Goal: Information Seeking & Learning: Learn about a topic

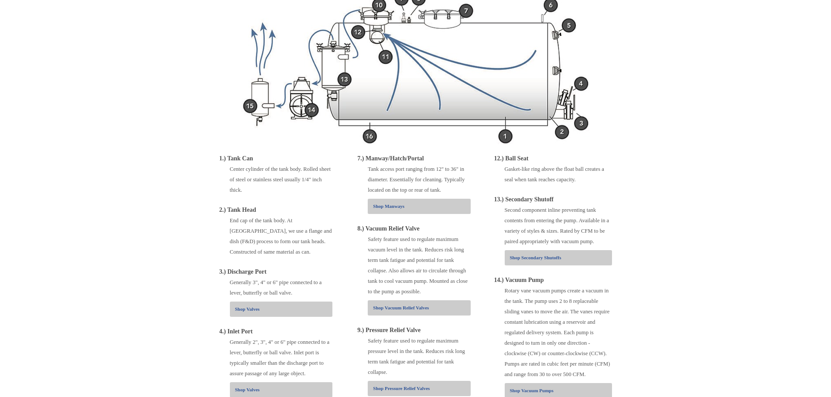
scroll to position [87, 0]
drag, startPoint x: 494, startPoint y: 198, endPoint x: 570, endPoint y: 198, distance: 75.9
click at [570, 198] on div "13.) Secondary Shutoff" at bounding box center [553, 199] width 118 height 10
drag, startPoint x: 502, startPoint y: 210, endPoint x: 585, endPoint y: 219, distance: 83.4
click at [585, 219] on div "Second component inline preventing tank contents from entering the pump. Availa…" at bounding box center [553, 225] width 118 height 42
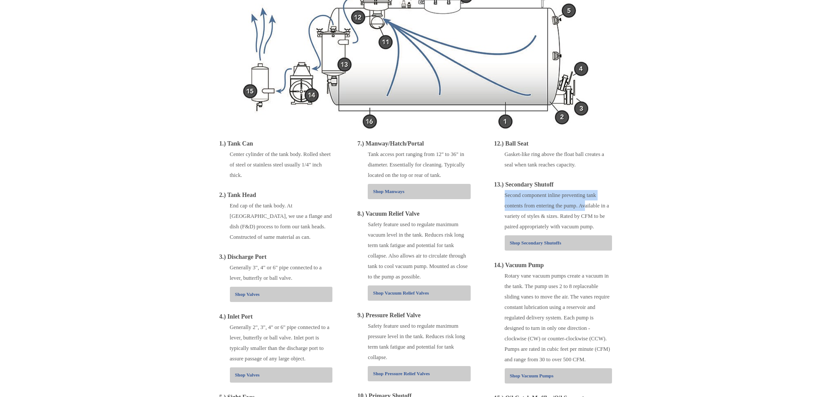
scroll to position [218, 0]
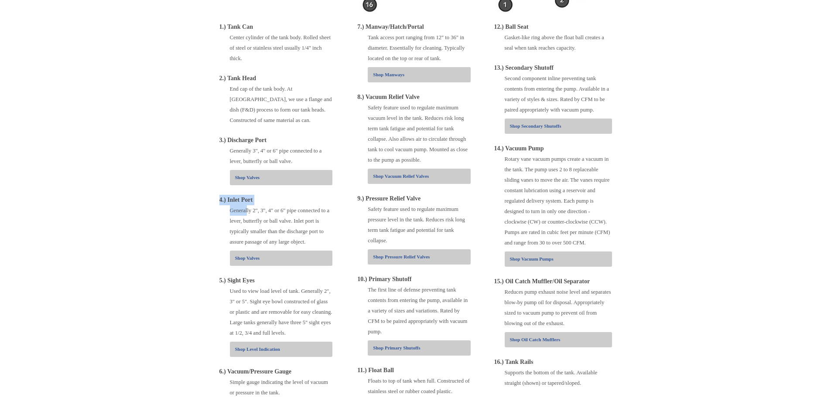
drag, startPoint x: 220, startPoint y: 201, endPoint x: 247, endPoint y: 212, distance: 29.3
click at [247, 212] on div "4.) Inlet Port Generally 2", 3", 4" or 6" pipe connected to a lever, butterfly …" at bounding box center [275, 230] width 113 height 71
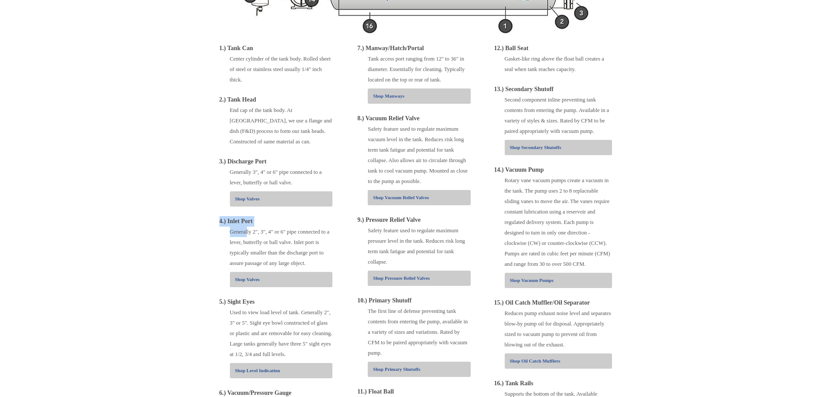
scroll to position [87, 0]
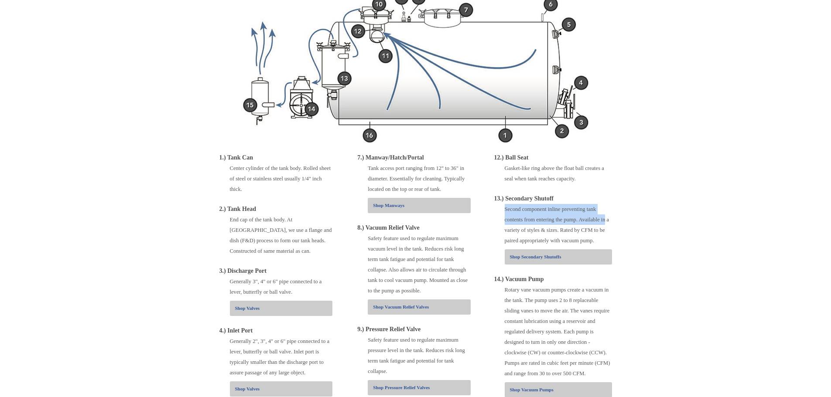
drag, startPoint x: 506, startPoint y: 212, endPoint x: 604, endPoint y: 220, distance: 98.8
click at [604, 220] on div "Second component inline preventing tank contents from entering the pump. Availa…" at bounding box center [553, 225] width 118 height 42
drag, startPoint x: 514, startPoint y: 174, endPoint x: 568, endPoint y: 178, distance: 53.4
click at [568, 178] on div "Gasket-like ring above the float ball creates a seal when tank reaches capacity." at bounding box center [557, 173] width 107 height 21
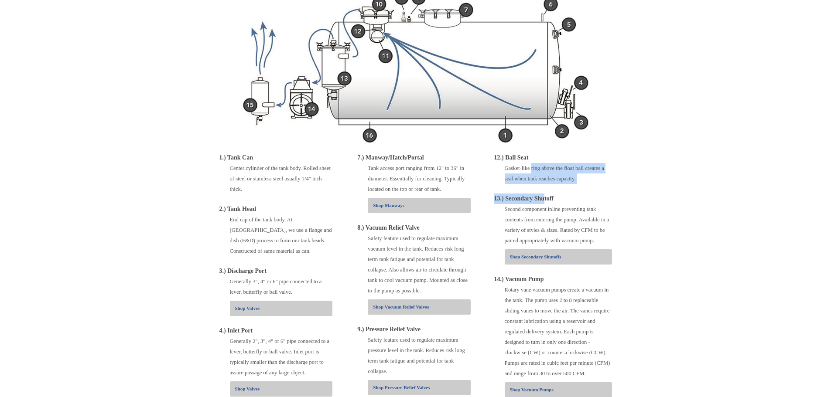
drag, startPoint x: 535, startPoint y: 174, endPoint x: 545, endPoint y: 195, distance: 23.0
click at [545, 195] on div "12.) Ball Seat Gasket-like ring above the float ball creates a seal when tank r…" at bounding box center [553, 336] width 118 height 367
click at [605, 211] on div "Second component inline preventing tank contents from entering the pump. Availa…" at bounding box center [557, 225] width 107 height 42
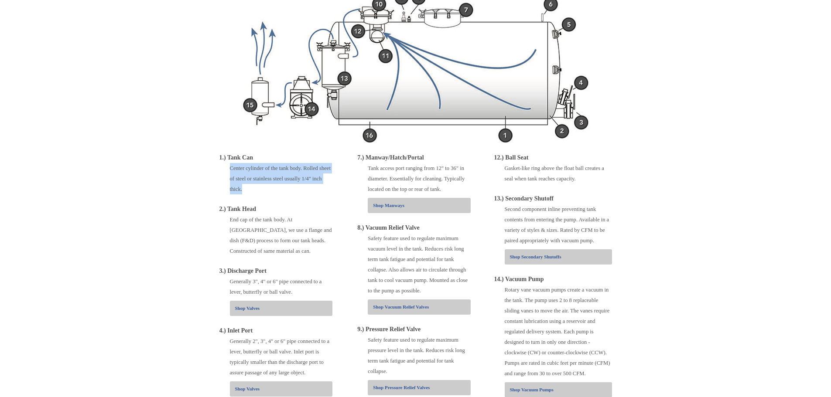
drag, startPoint x: 256, startPoint y: 153, endPoint x: 280, endPoint y: 191, distance: 45.0
click at [280, 193] on div "1.) Tank Can Center cylinder of the tank body. Rolled sheet of steel or stainle…" at bounding box center [275, 174] width 113 height 42
